Goal: Task Accomplishment & Management: Manage account settings

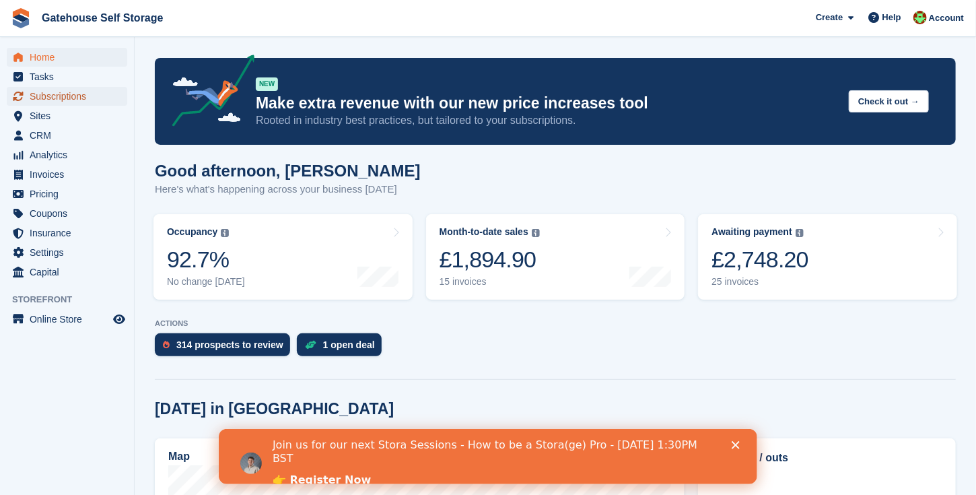
click at [57, 96] on span "Subscriptions" at bounding box center [70, 96] width 81 height 19
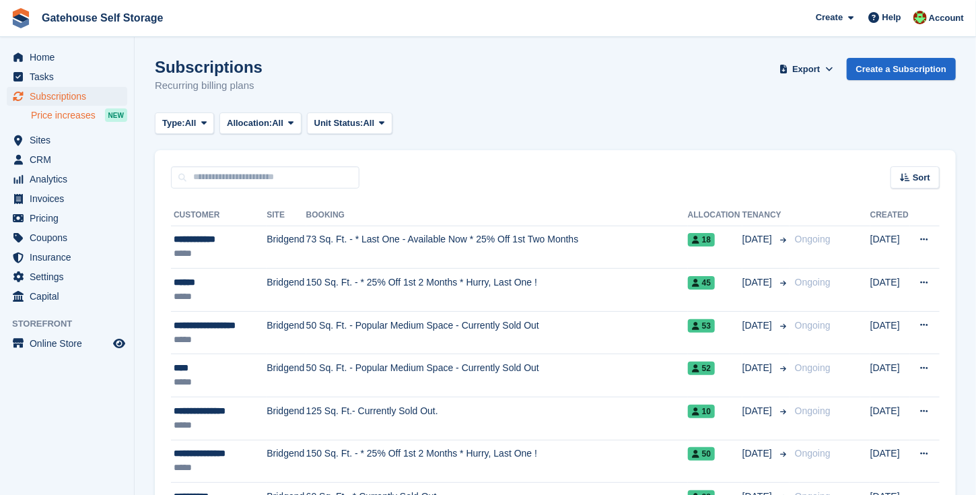
click at [68, 114] on span "Price increases" at bounding box center [63, 115] width 65 height 13
